Goal: Navigation & Orientation: Find specific page/section

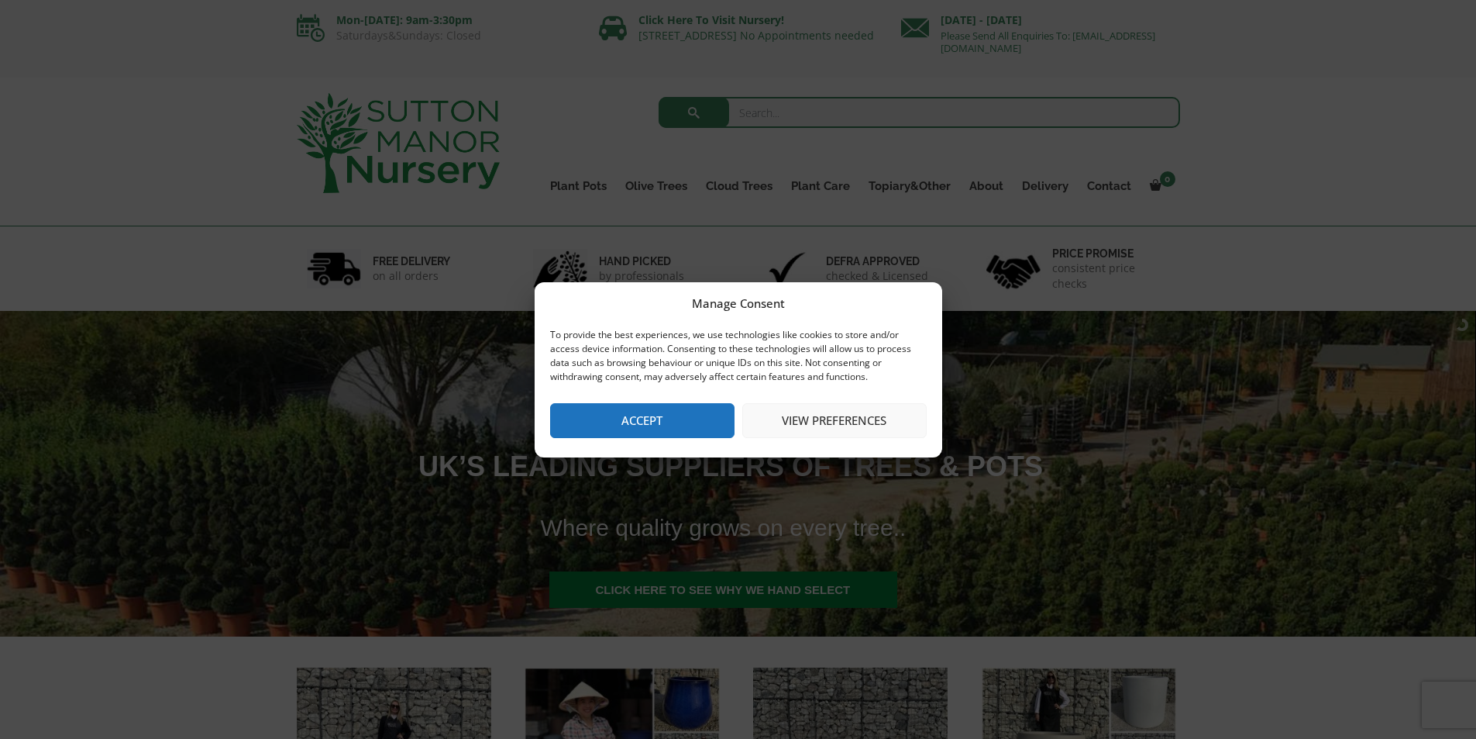
click at [615, 419] on button "Accept" at bounding box center [642, 420] width 184 height 35
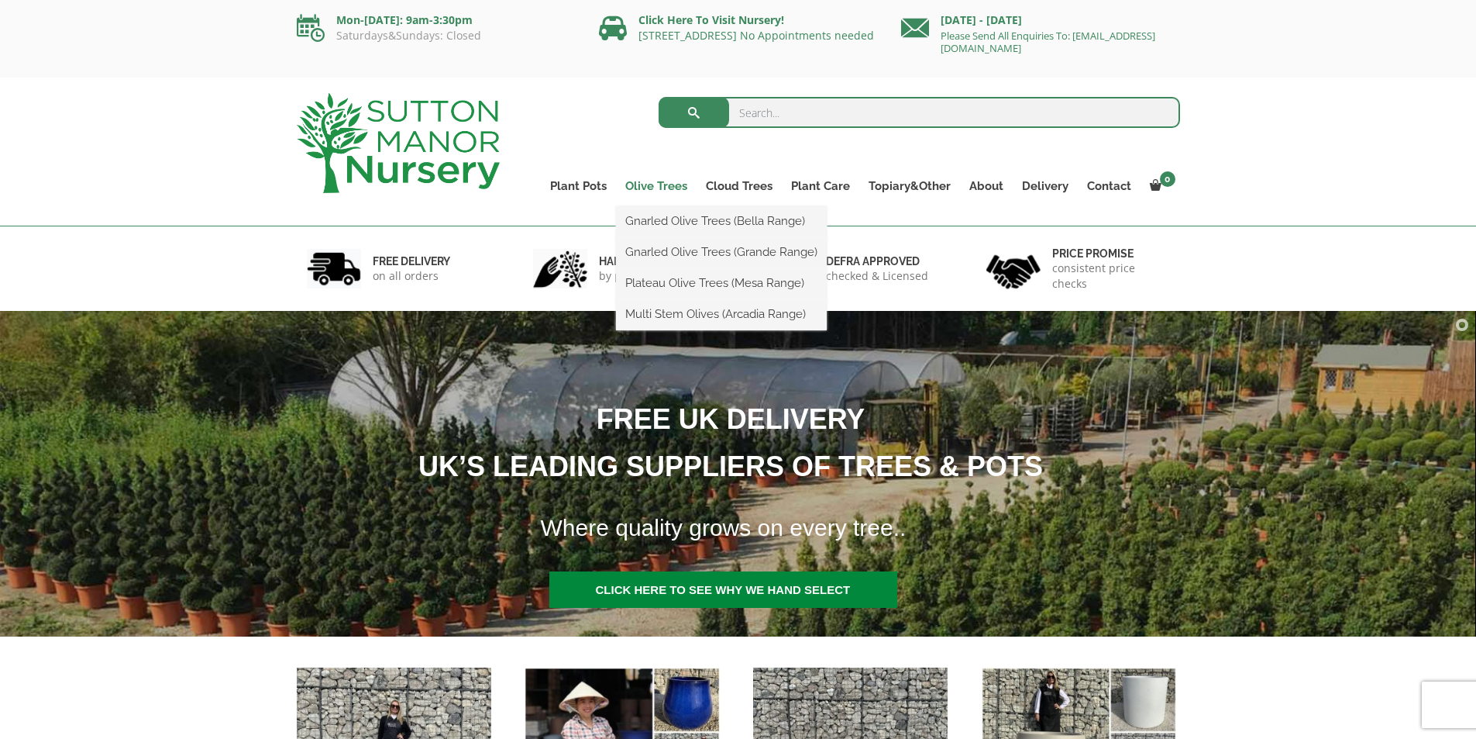
click at [675, 184] on link "Olive Trees" at bounding box center [656, 186] width 81 height 22
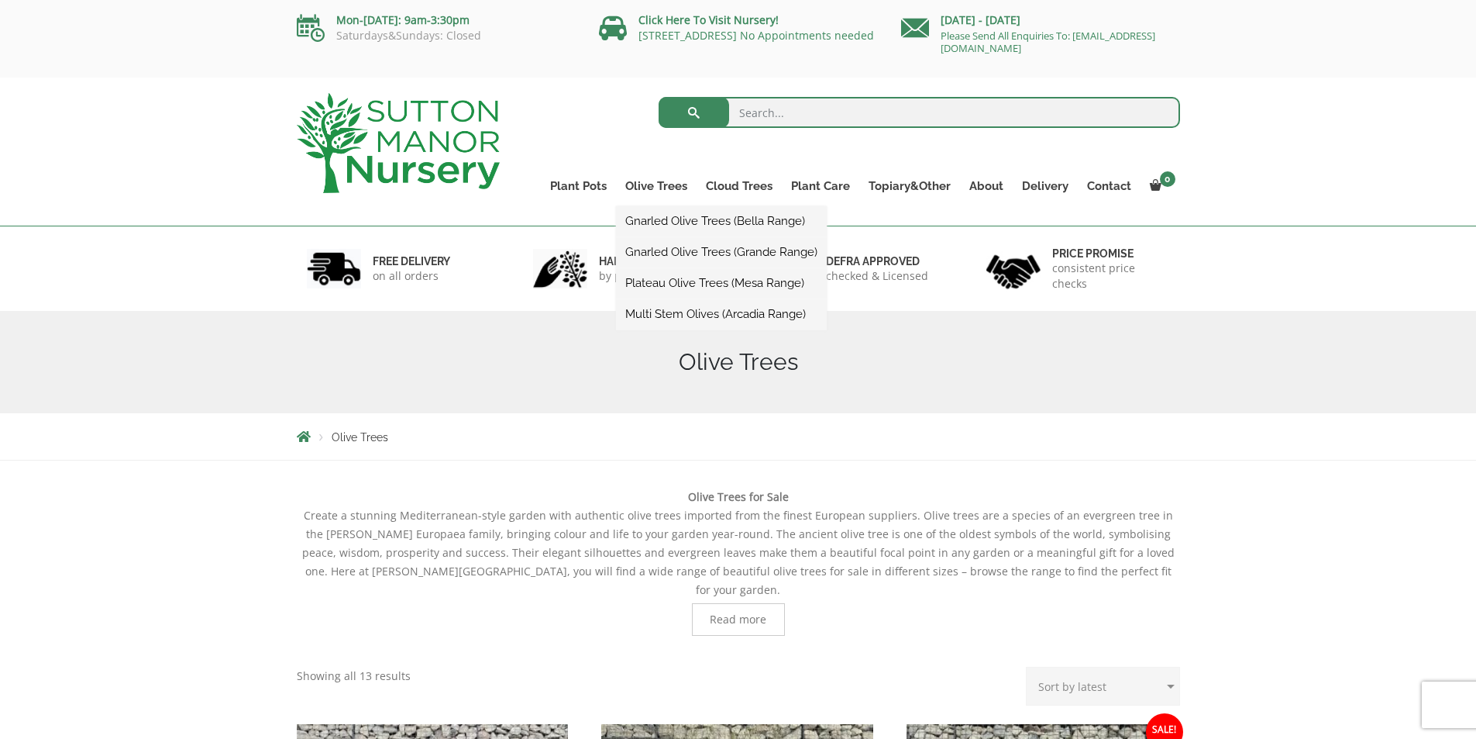
click at [685, 222] on link "Gnarled Olive Trees (Bella Range)" at bounding box center [721, 220] width 211 height 23
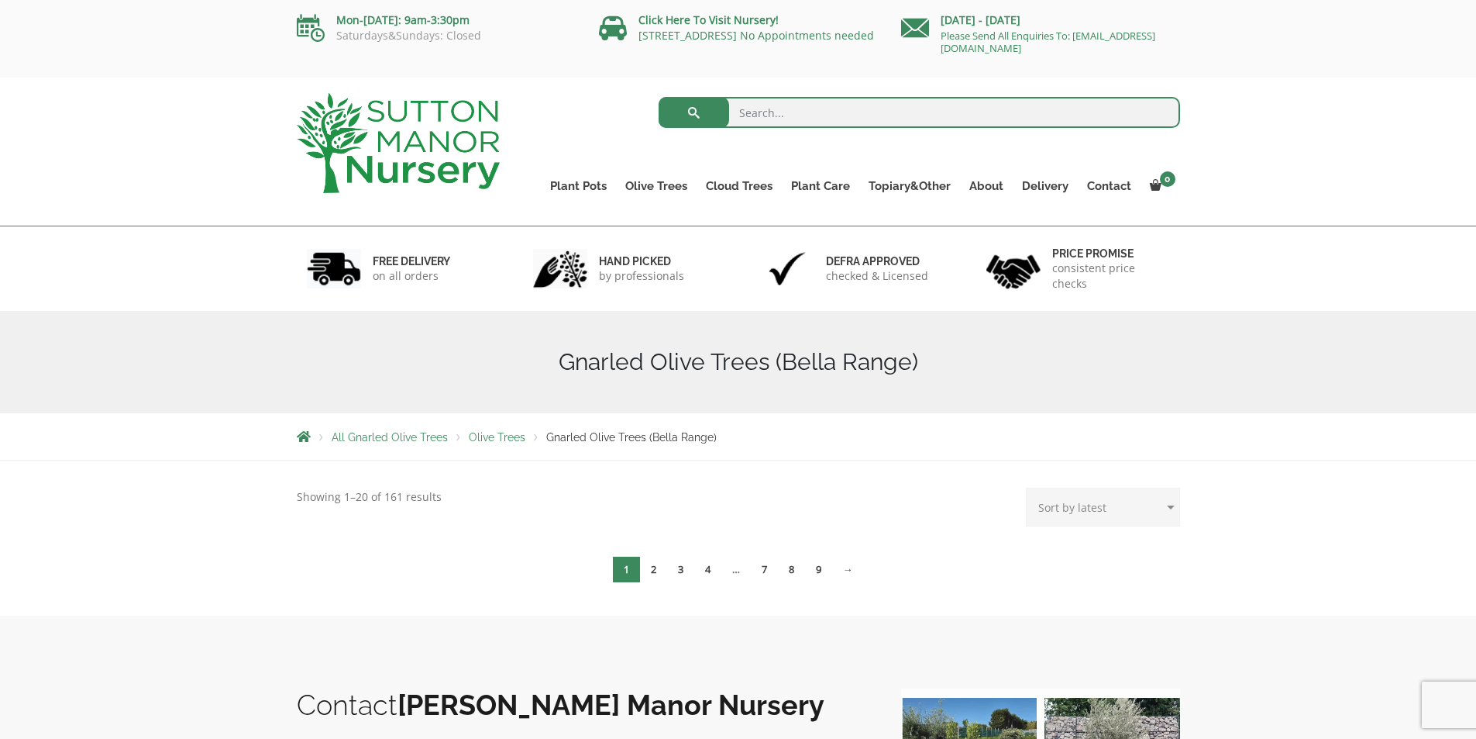
click at [494, 430] on ul "All Gnarled Olive Trees Olive Trees Gnarled Olive Trees (Bella Range)" at bounding box center [507, 436] width 420 height 12
click at [497, 439] on span "Olive Trees" at bounding box center [497, 437] width 57 height 12
